Goal: Find specific page/section: Find specific page/section

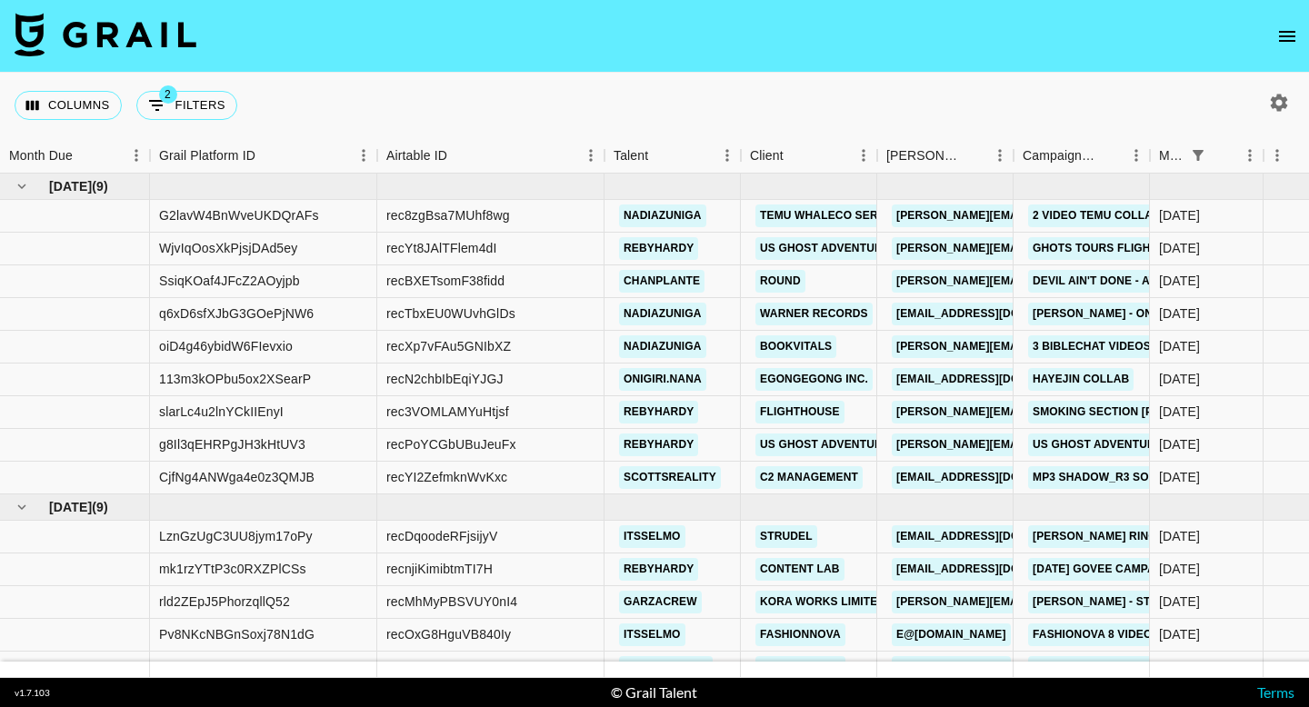
click at [1273, 39] on button "open drawer" at bounding box center [1287, 36] width 36 height 36
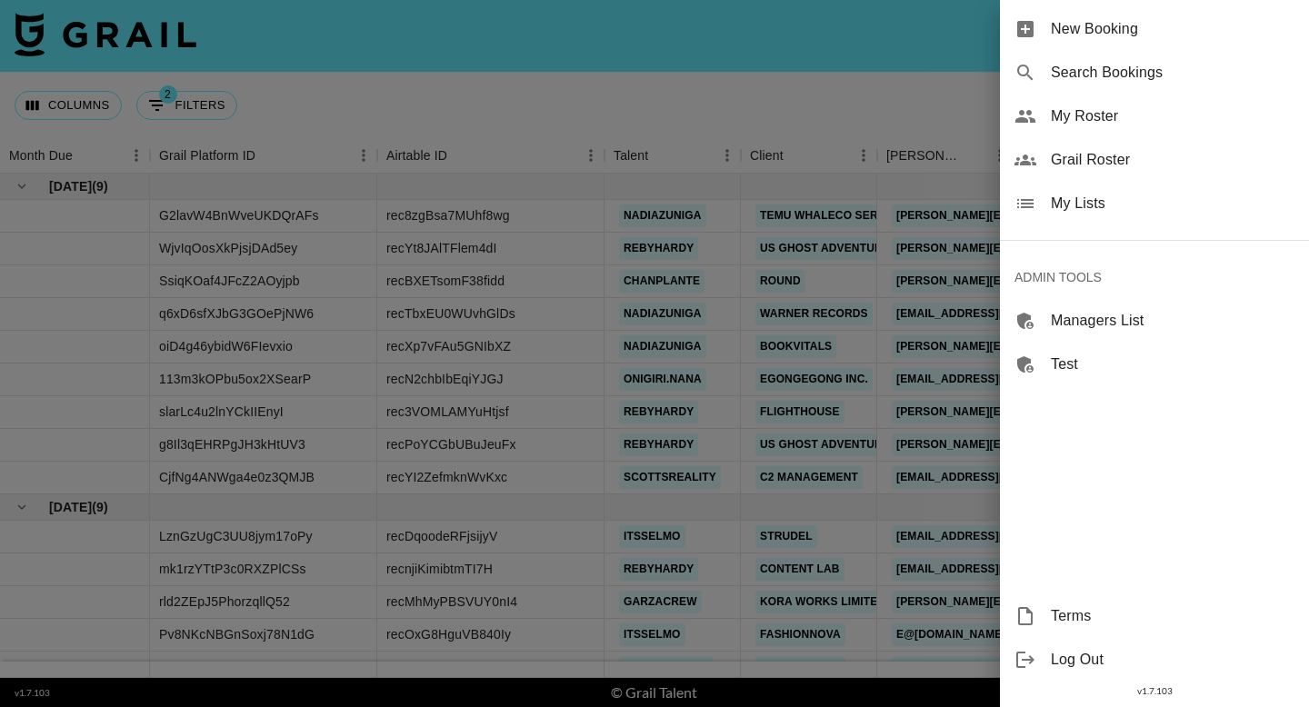
click at [1138, 156] on span "Grail Roster" at bounding box center [1173, 160] width 244 height 22
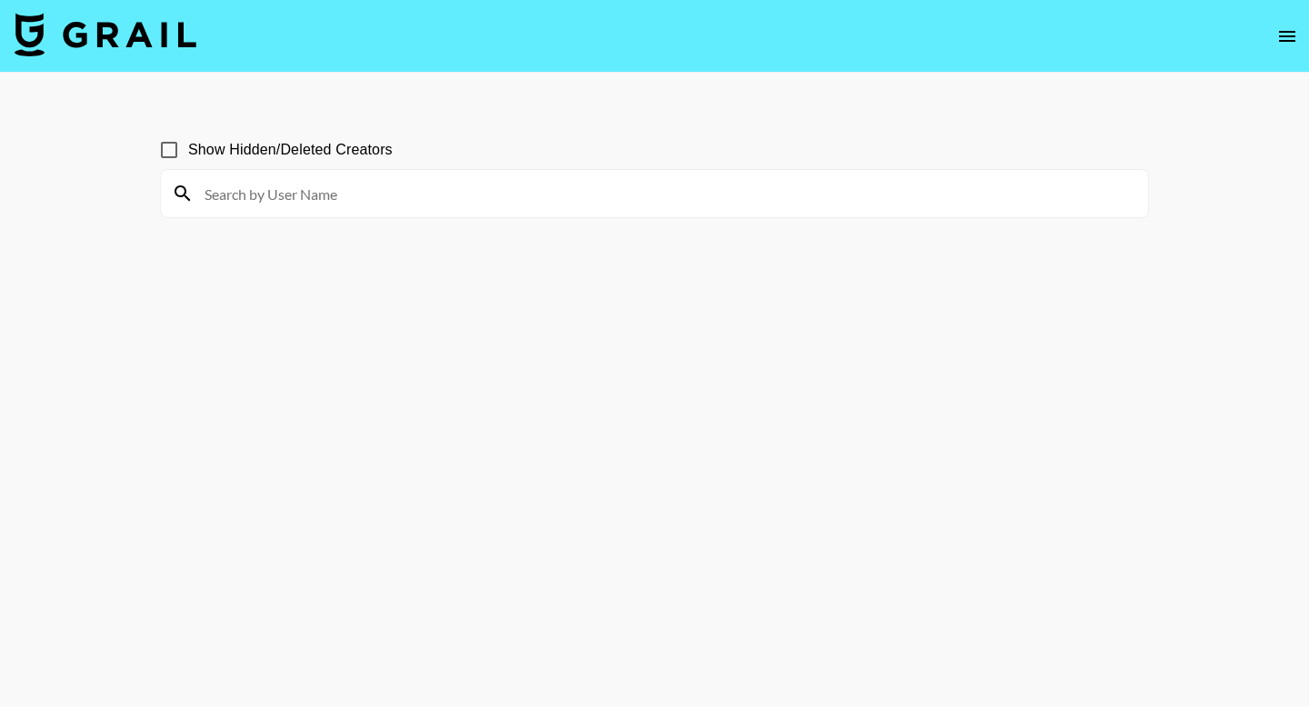
click at [700, 195] on input at bounding box center [666, 193] width 944 height 29
click at [410, 187] on input at bounding box center [666, 193] width 944 height 29
click at [255, 198] on input at bounding box center [666, 193] width 944 height 29
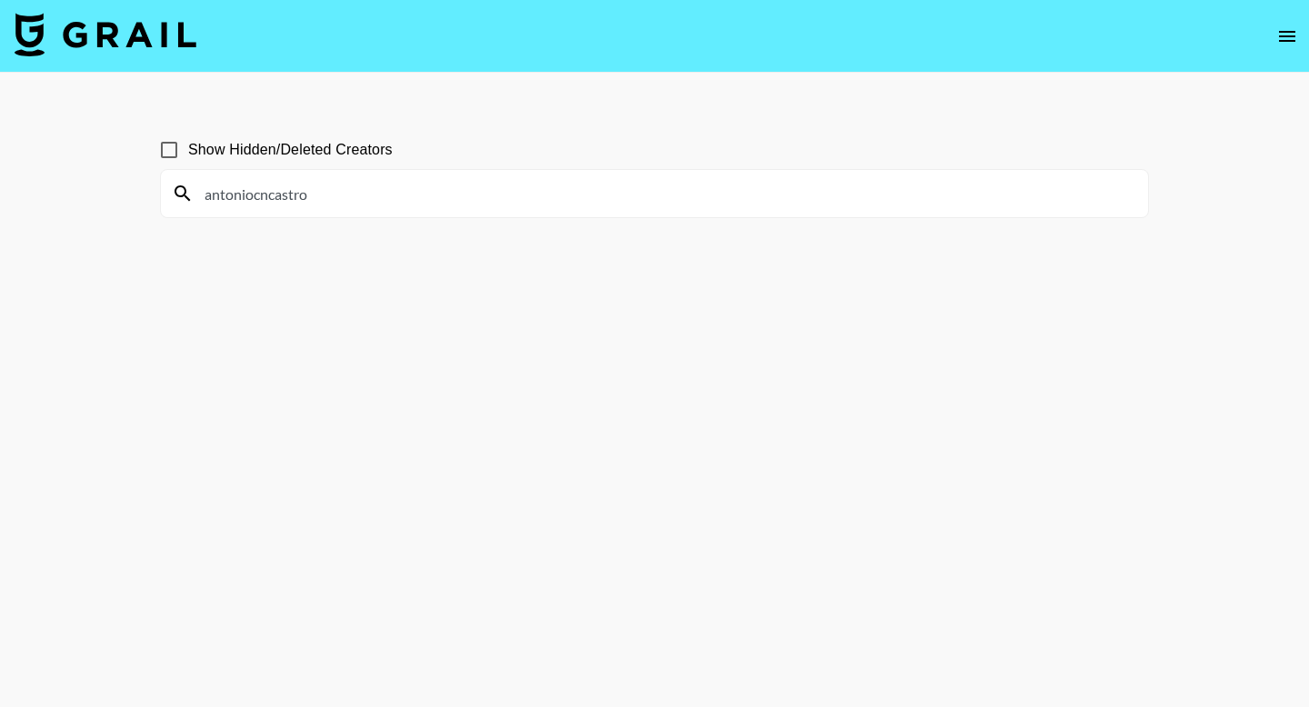
click at [255, 197] on input "antoniocncastro" at bounding box center [666, 193] width 944 height 29
paste input "Hey Team, [PERSON_NAME] here from The Parche Network 🚀 we've a new *INTEREST CH…"
click at [259, 200] on input "antoniocncastro" at bounding box center [666, 193] width 944 height 29
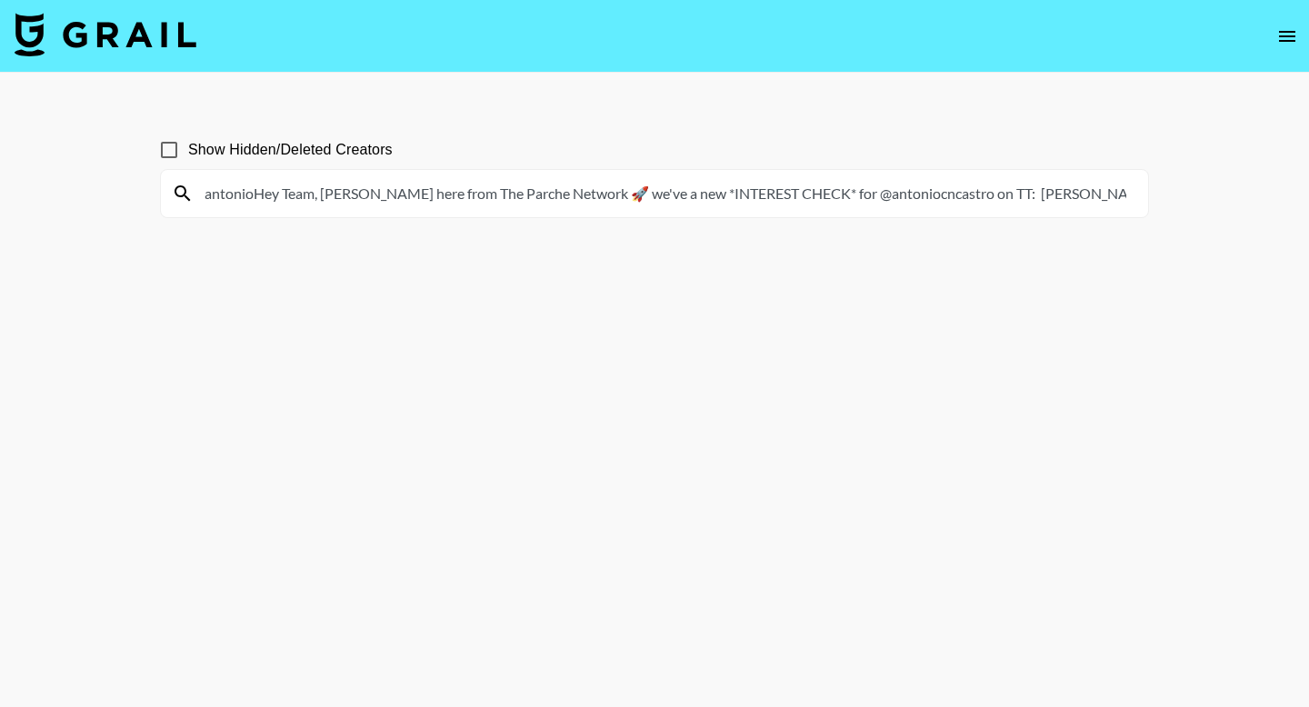
scroll to position [0, 5271]
click at [259, 200] on input "antonioHey Team, [PERSON_NAME] here from The Parche Network 🚀 we've a new *INTE…" at bounding box center [666, 193] width 944 height 29
click at [289, 194] on input "antonioHey Team, [PERSON_NAME] here from The Parche Network 🚀 we've a new *INTE…" at bounding box center [666, 193] width 944 height 29
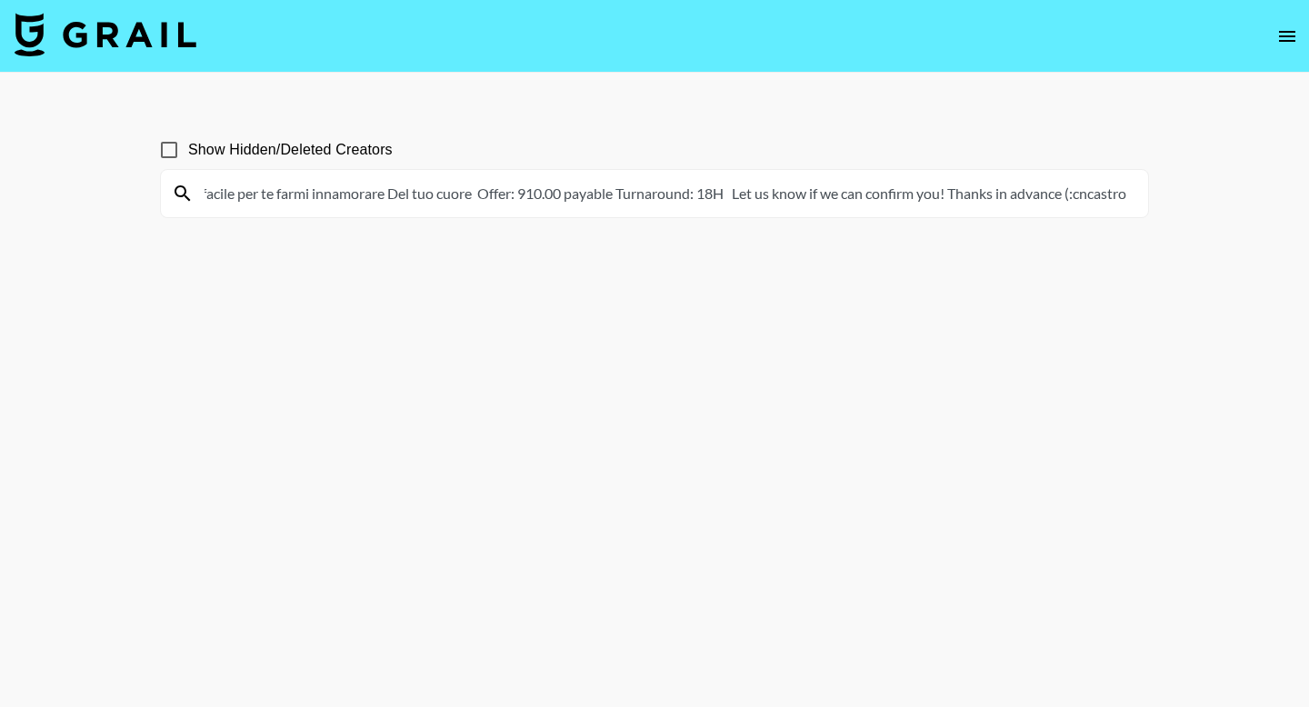
click at [289, 194] on input "antonioHey Team, [PERSON_NAME] here from The Parche Network 🚀 we've a new *INTE…" at bounding box center [666, 193] width 944 height 29
paste input "Hey Team, [PERSON_NAME] here from The Parche Network 🚀 we've a new *INTEREST CH…"
type input "Hey Team, [PERSON_NAME] here from The Parche Network 🚀 we've a new *INTEREST CH…"
click at [289, 194] on input "Hey Team, [PERSON_NAME] here from The Parche Network 🚀 we've a new *INTEREST CH…" at bounding box center [666, 193] width 944 height 29
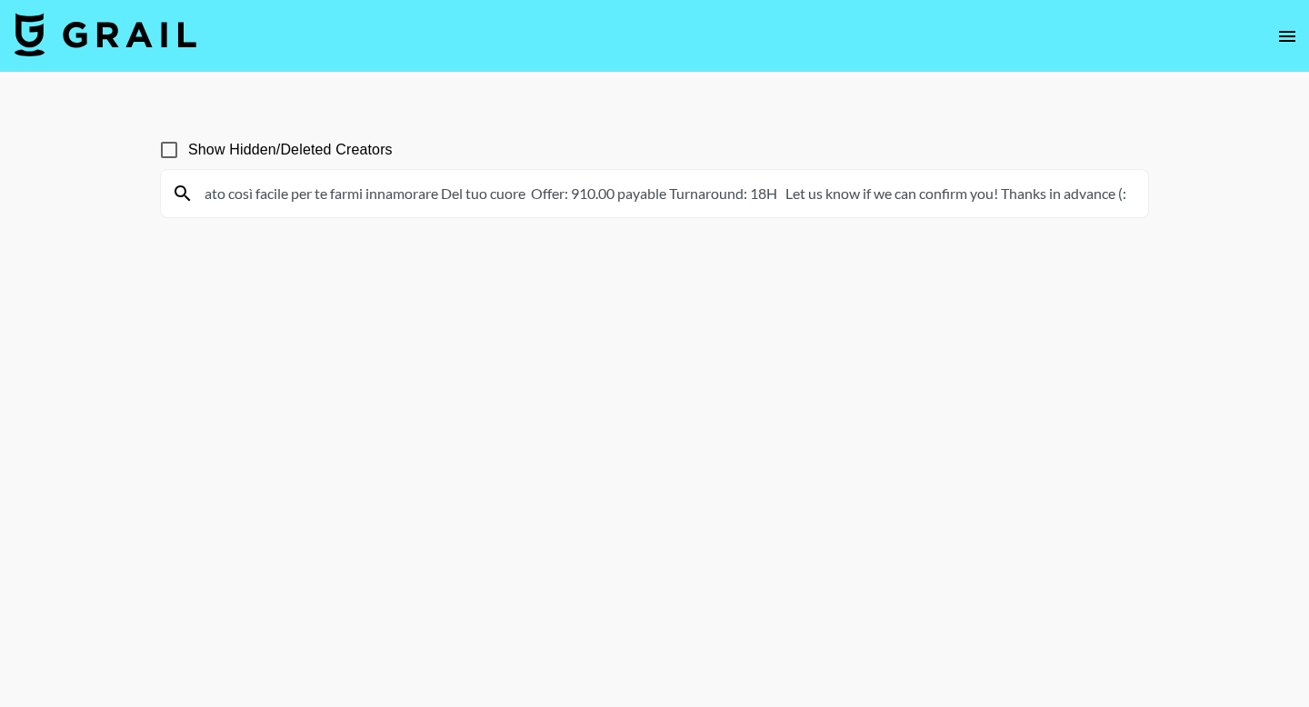
click at [289, 194] on input "Hey Team, [PERSON_NAME] here from The Parche Network 🚀 we've a new *INTEREST CH…" at bounding box center [666, 193] width 944 height 29
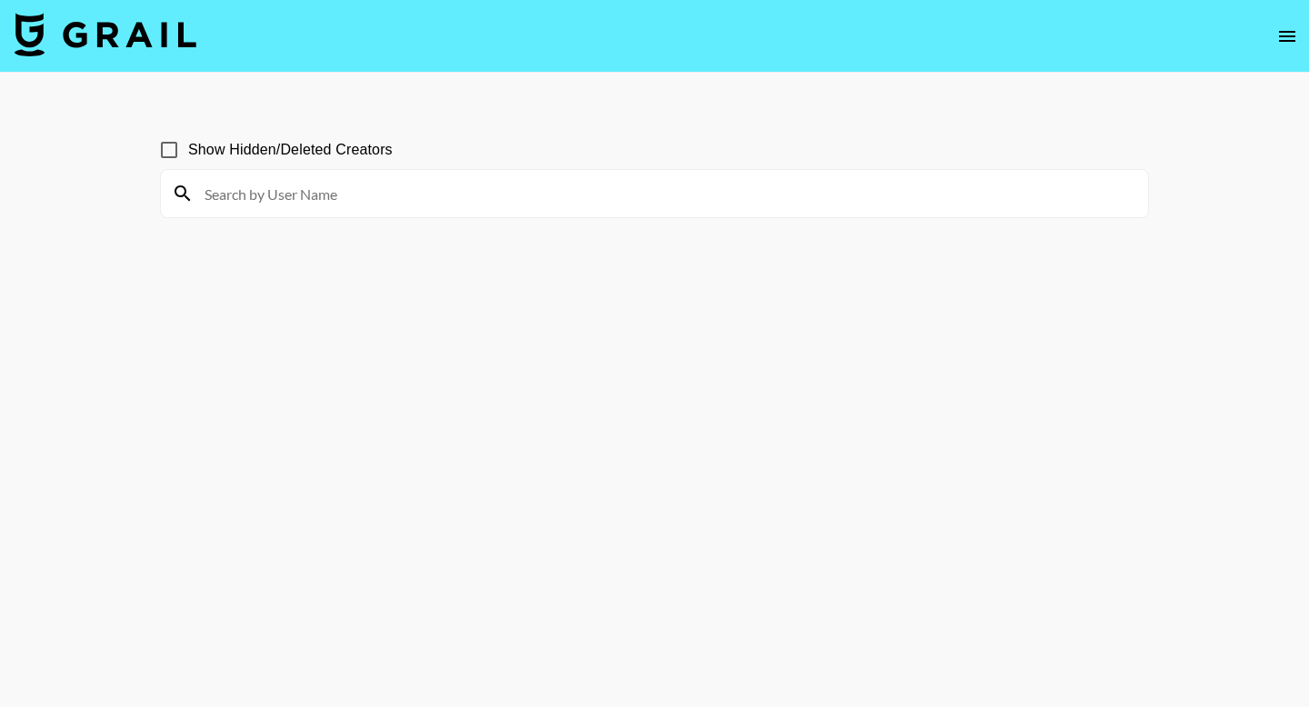
scroll to position [0, 0]
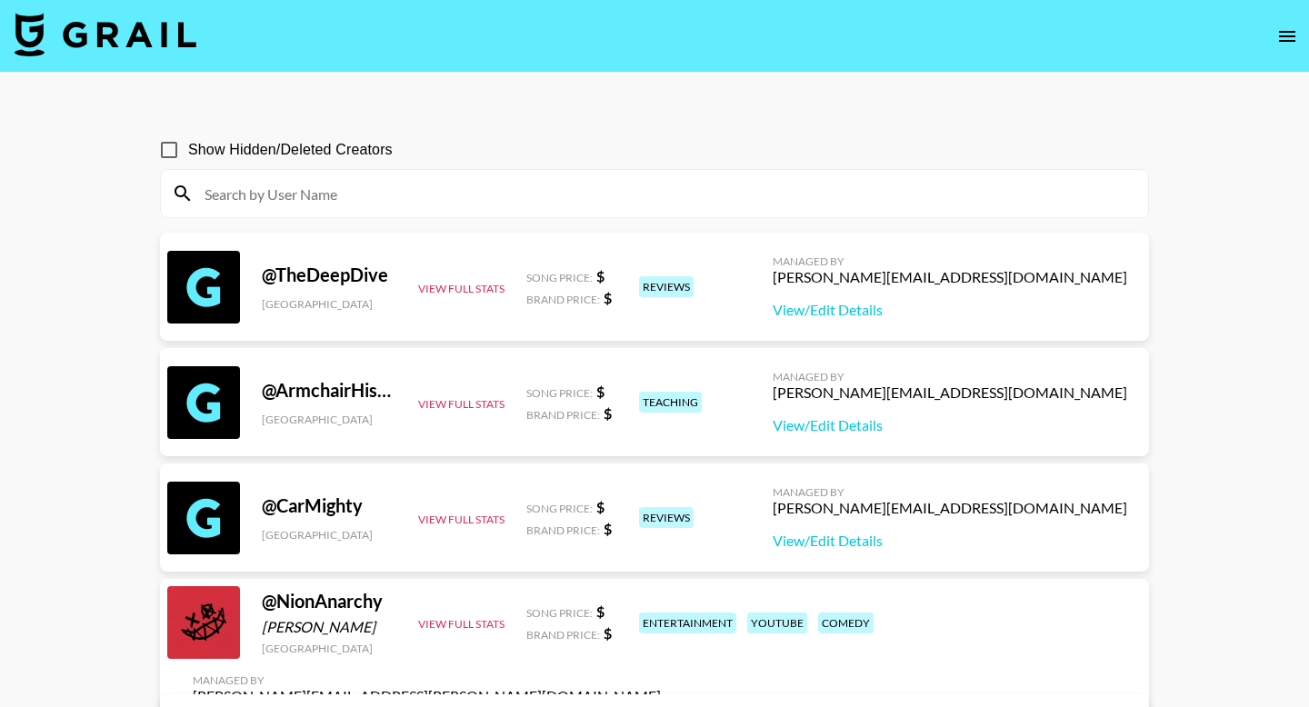
click at [444, 195] on input at bounding box center [666, 193] width 944 height 29
paste input "antoniocncastro"
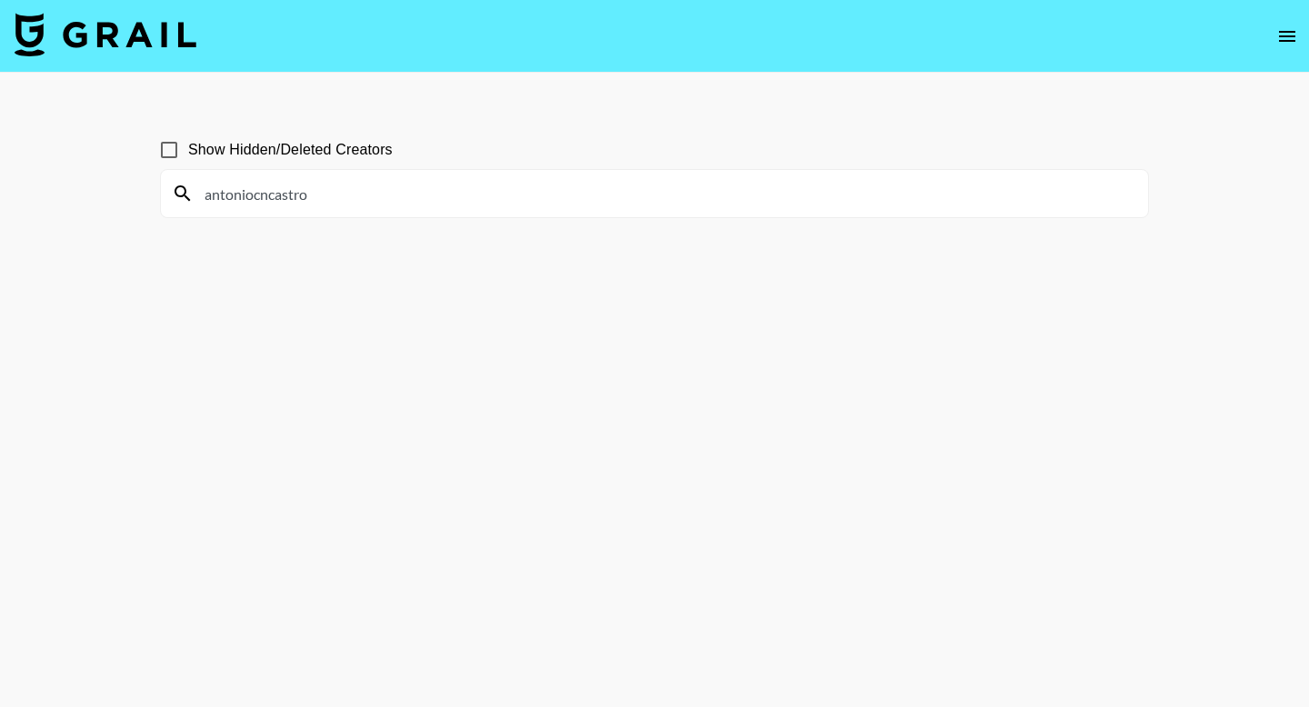
type input "antoniocncastro"
click at [167, 148] on input "Show Hidden/Deleted Creators" at bounding box center [169, 150] width 38 height 38
checkbox input "true"
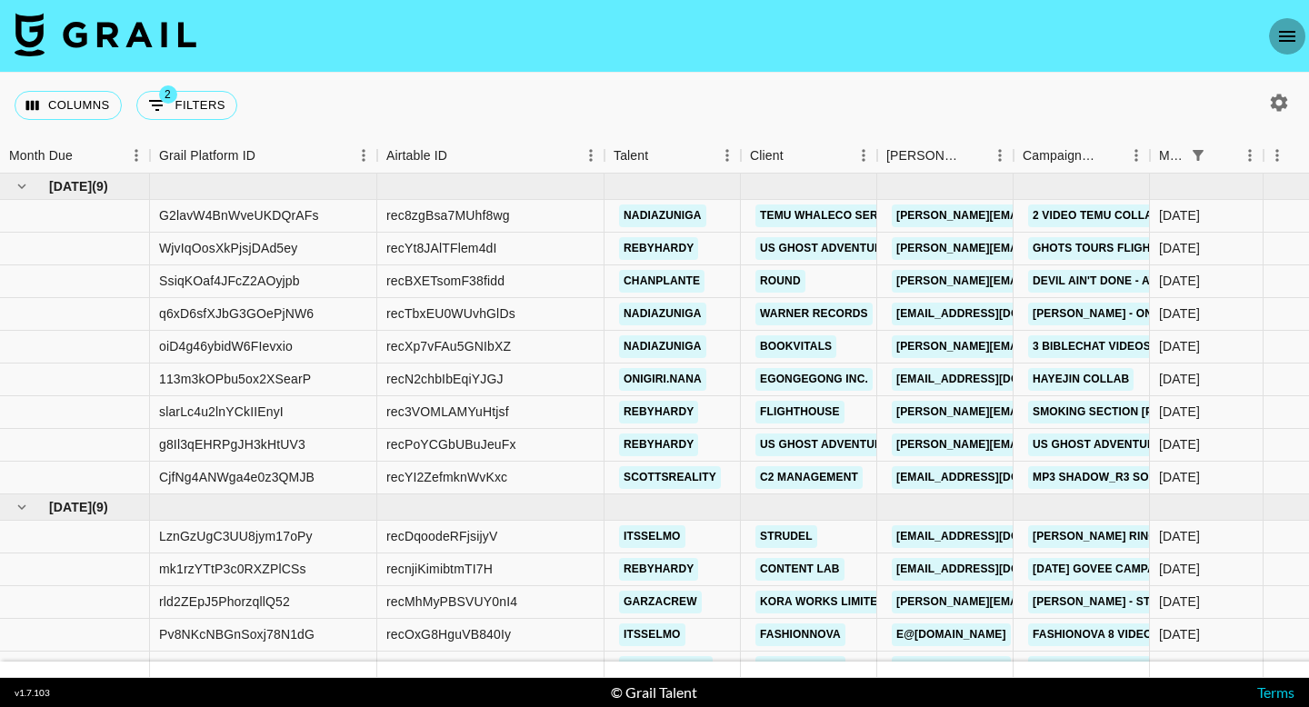
click at [1295, 33] on icon "open drawer" at bounding box center [1287, 36] width 22 height 22
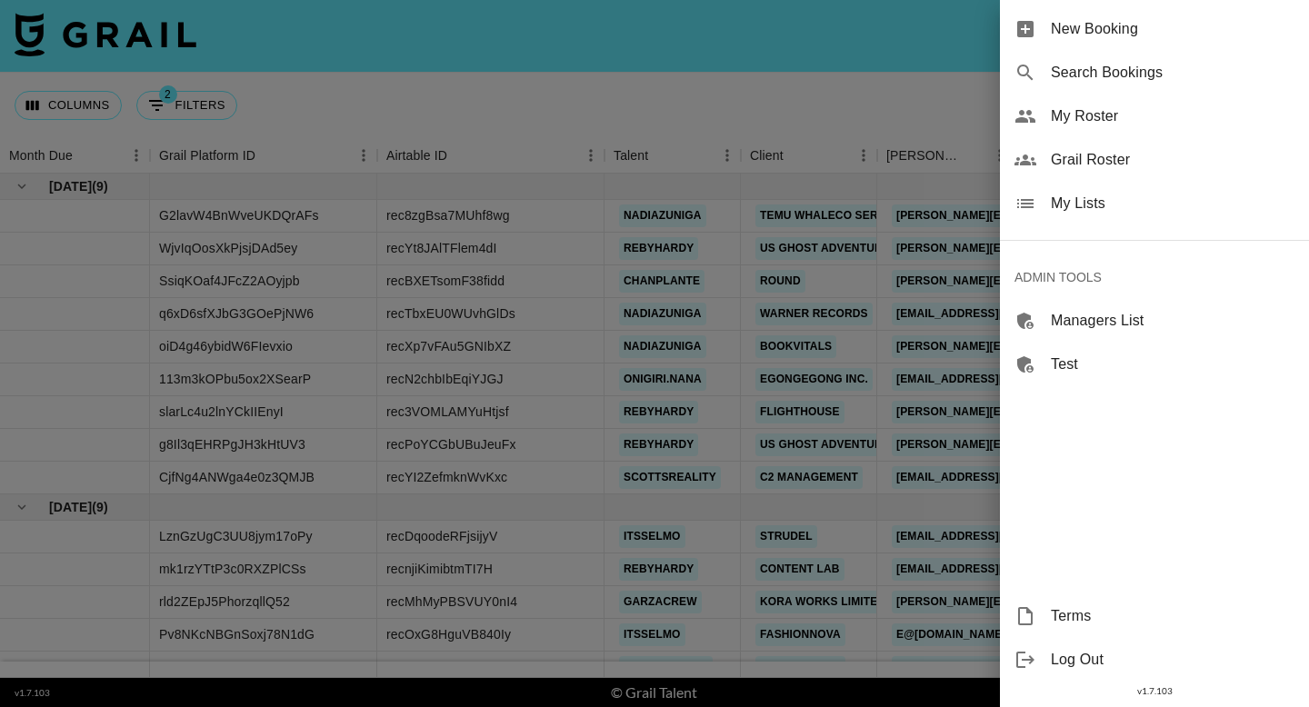
click at [1112, 157] on span "Grail Roster" at bounding box center [1173, 160] width 244 height 22
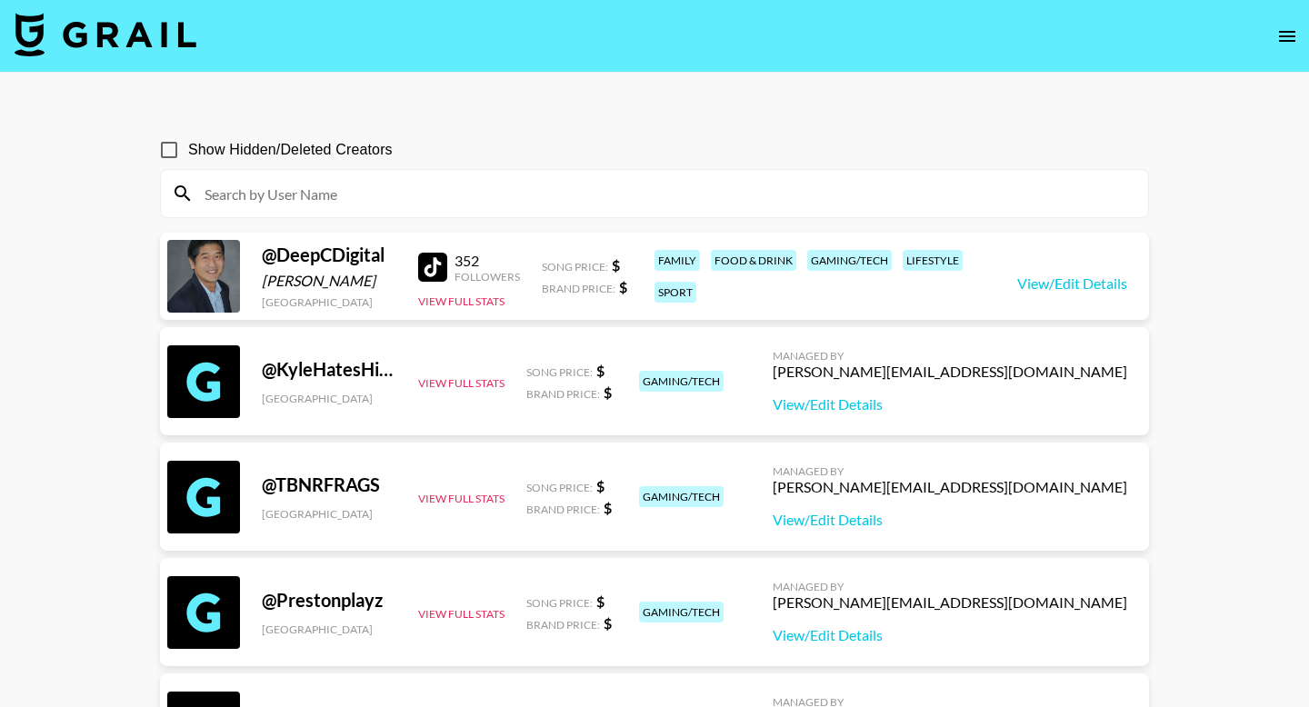
click at [333, 186] on input at bounding box center [666, 193] width 944 height 29
paste input "luaperezg"
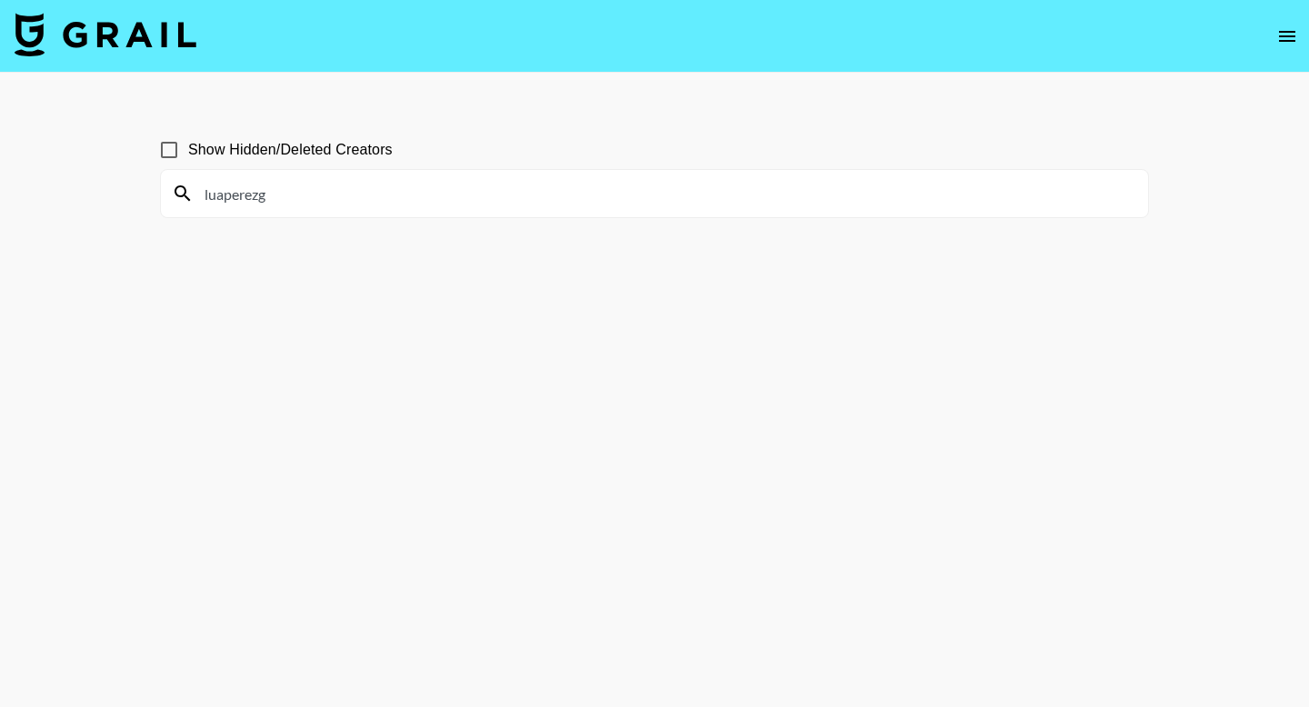
type input "luaperezg"
click at [165, 145] on input "Show Hidden/Deleted Creators" at bounding box center [169, 150] width 38 height 38
checkbox input "true"
click at [206, 195] on input "luaperezg" at bounding box center [666, 193] width 944 height 29
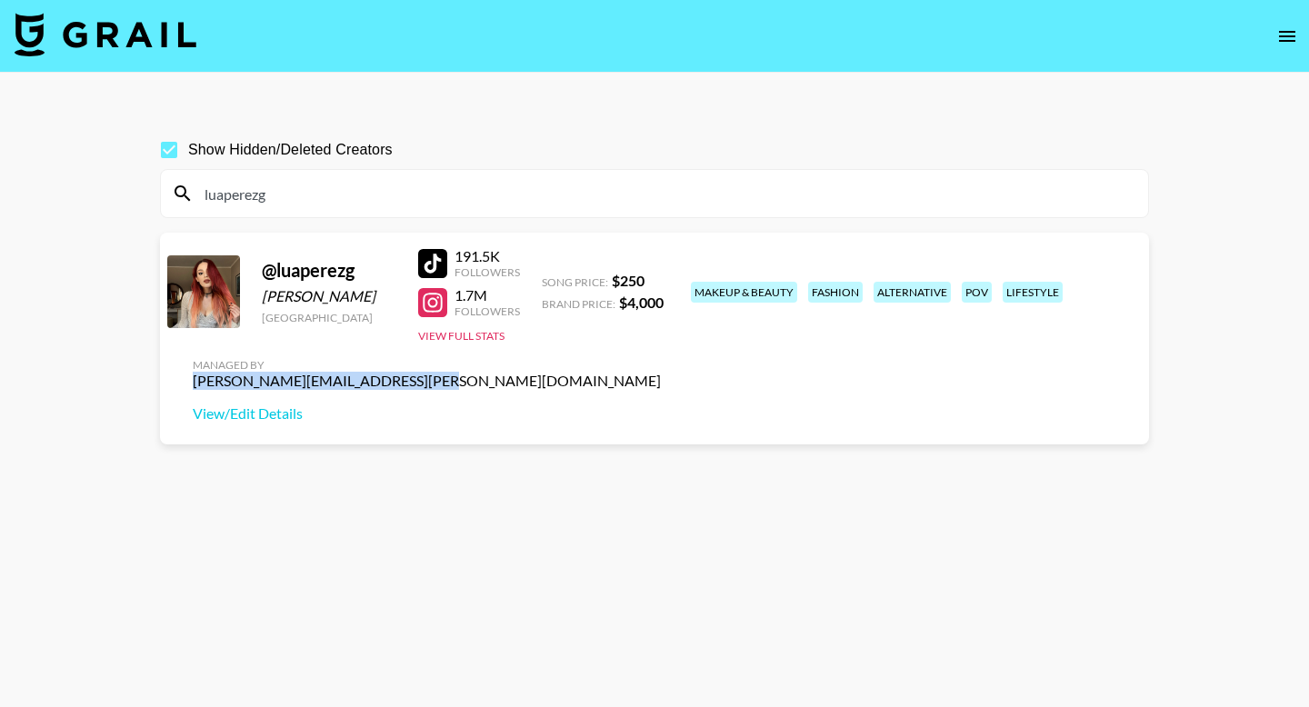
drag, startPoint x: 1134, startPoint y: 285, endPoint x: 912, endPoint y: 286, distance: 221.8
click at [675, 344] on div "Managed By [PERSON_NAME][EMAIL_ADDRESS][PERSON_NAME][DOMAIN_NAME] View/Edit Det…" at bounding box center [426, 391] width 497 height 94
copy div "[PERSON_NAME][EMAIL_ADDRESS][PERSON_NAME][DOMAIN_NAME]"
click at [616, 194] on input "luaperezg" at bounding box center [666, 193] width 944 height 29
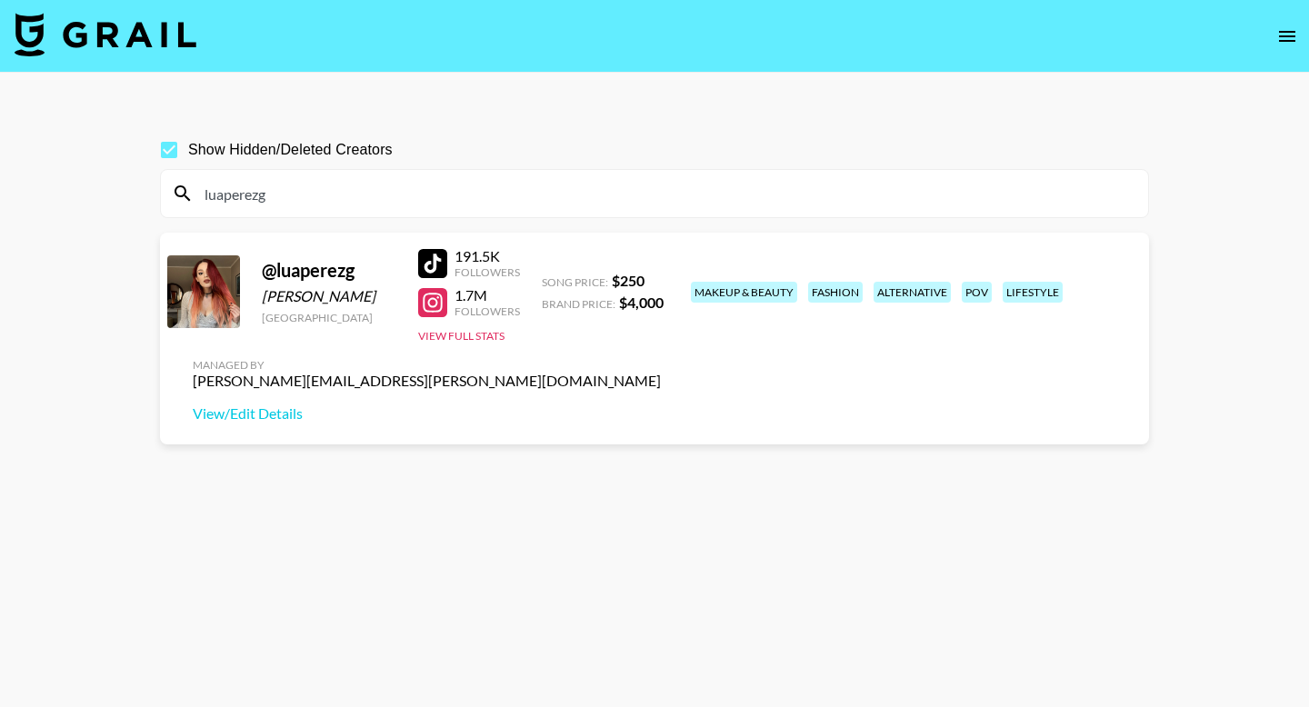
click at [616, 194] on input "luaperezg" at bounding box center [666, 193] width 944 height 29
paste input "purabrilo"
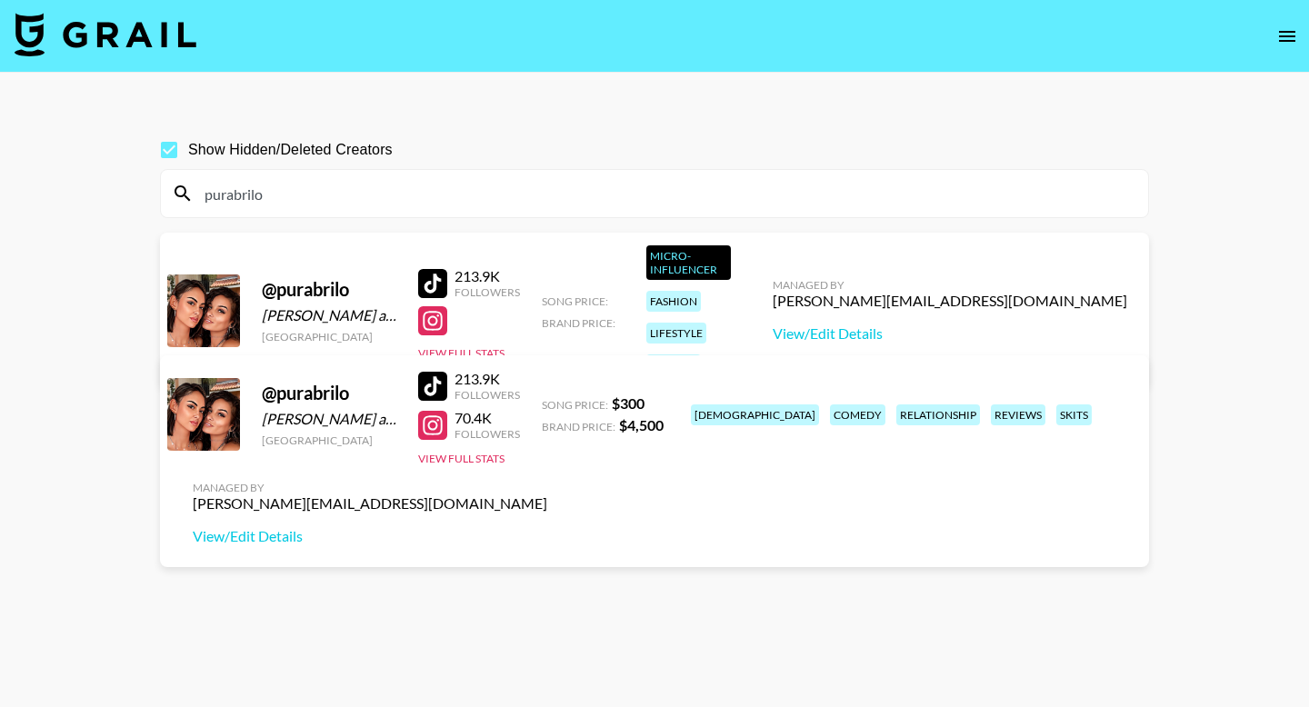
type input "purabrilo"
drag, startPoint x: 964, startPoint y: 406, endPoint x: 1128, endPoint y: 412, distance: 163.7
click at [562, 466] on div "Managed By [PERSON_NAME][EMAIL_ADDRESS][DOMAIN_NAME] View/Edit Details" at bounding box center [370, 513] width 384 height 94
copy div "[PERSON_NAME][EMAIL_ADDRESS][DOMAIN_NAME]"
